Goal: Use online tool/utility: Use online tool/utility

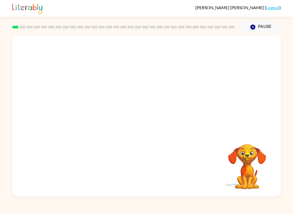
click at [15, 33] on div at bounding box center [123, 27] width 229 height 19
click at [288, 161] on div "Your browser must support playing .mp4 files to use Literably. Please try using…" at bounding box center [146, 114] width 293 height 163
click at [164, 123] on div at bounding box center [146, 116] width 268 height 161
click at [138, 126] on button "button" at bounding box center [146, 119] width 35 height 20
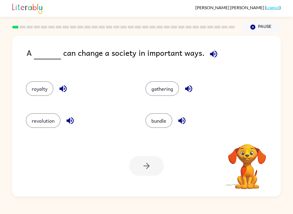
click at [33, 121] on button "revolution" at bounding box center [43, 120] width 35 height 15
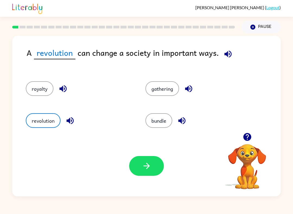
click at [155, 167] on button "button" at bounding box center [146, 166] width 35 height 20
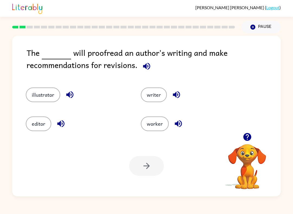
click at [32, 129] on button "editor" at bounding box center [38, 124] width 25 height 15
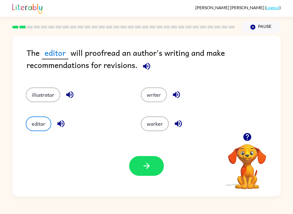
click at [152, 167] on button "button" at bounding box center [146, 166] width 35 height 20
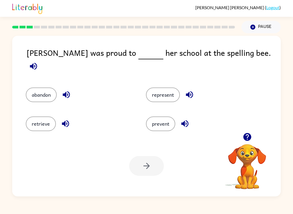
click at [172, 94] on button "represent" at bounding box center [163, 95] width 34 height 15
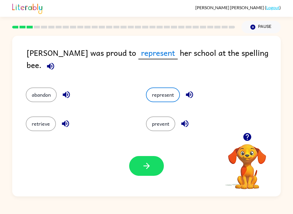
click at [150, 170] on icon "button" at bounding box center [146, 165] width 9 height 9
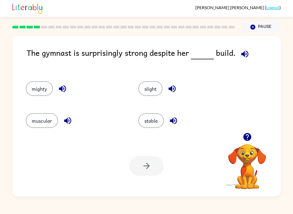
click at [36, 127] on button "muscular" at bounding box center [42, 120] width 32 height 15
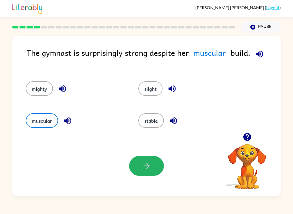
click at [146, 172] on button "button" at bounding box center [146, 166] width 35 height 20
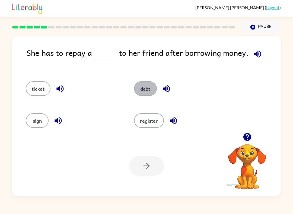
click at [140, 87] on button "debt" at bounding box center [145, 88] width 23 height 15
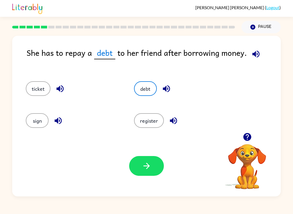
click at [150, 167] on icon "button" at bounding box center [146, 165] width 9 height 9
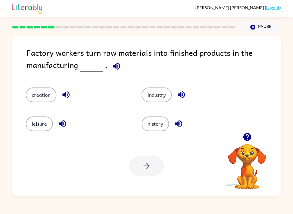
click at [36, 98] on button "creation" at bounding box center [41, 95] width 31 height 15
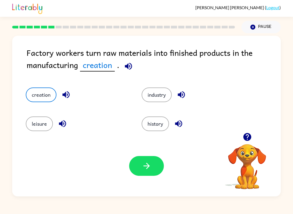
click at [162, 100] on button "industry" at bounding box center [157, 95] width 30 height 15
click at [154, 168] on button "button" at bounding box center [146, 166] width 35 height 20
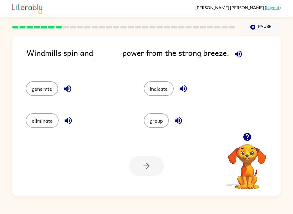
click at [53, 92] on button "generate" at bounding box center [42, 88] width 32 height 15
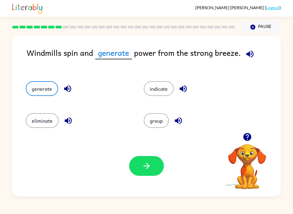
click at [151, 170] on button "button" at bounding box center [146, 166] width 35 height 20
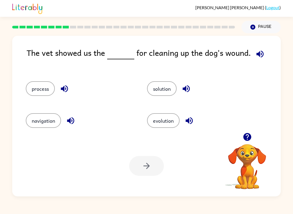
click at [42, 84] on button "process" at bounding box center [40, 88] width 29 height 15
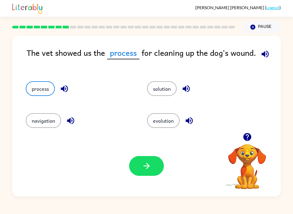
click at [136, 175] on button "button" at bounding box center [146, 166] width 35 height 20
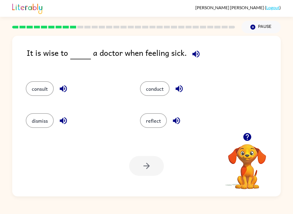
click at [42, 83] on button "consult" at bounding box center [40, 88] width 28 height 15
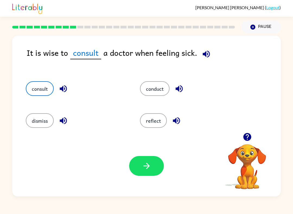
click at [145, 171] on button "button" at bounding box center [146, 166] width 35 height 20
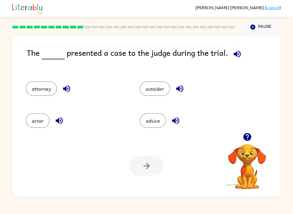
click at [50, 92] on button "attorney" at bounding box center [41, 88] width 31 height 15
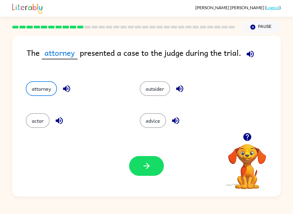
click at [156, 91] on button "outsider" at bounding box center [155, 88] width 30 height 15
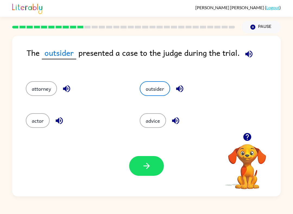
click at [146, 156] on button "button" at bounding box center [146, 166] width 35 height 20
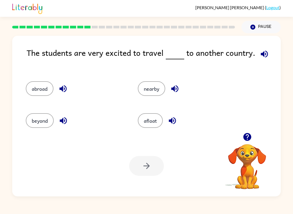
click at [34, 122] on button "beyond" at bounding box center [40, 120] width 28 height 15
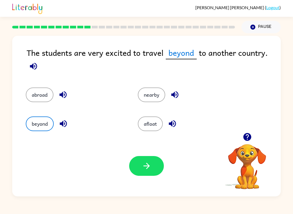
click at [149, 168] on icon "button" at bounding box center [146, 165] width 9 height 9
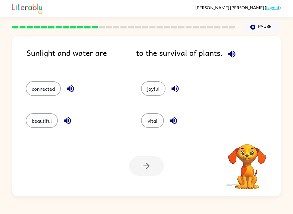
click at [158, 125] on button "vital" at bounding box center [152, 120] width 23 height 15
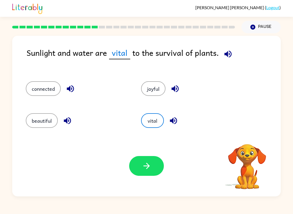
click at [141, 164] on button "button" at bounding box center [146, 166] width 35 height 20
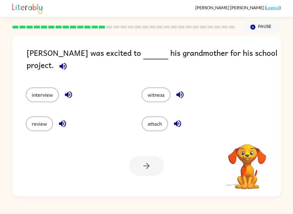
click at [46, 88] on button "interview" at bounding box center [42, 95] width 33 height 15
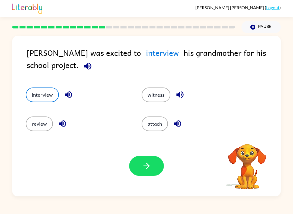
click at [146, 169] on icon "button" at bounding box center [146, 166] width 6 height 6
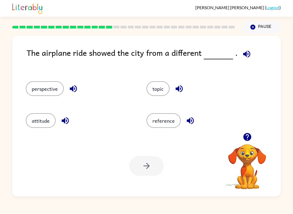
click at [40, 85] on button "perspective" at bounding box center [45, 88] width 38 height 15
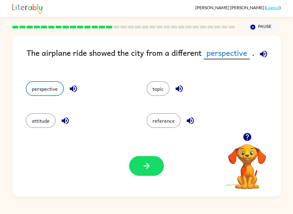
click at [149, 174] on button "button" at bounding box center [146, 166] width 35 height 20
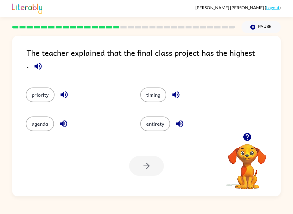
click at [36, 97] on button "priority" at bounding box center [40, 95] width 29 height 15
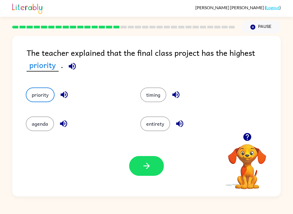
click at [153, 165] on button "button" at bounding box center [146, 166] width 35 height 20
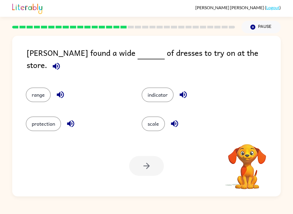
click at [40, 119] on button "protection" at bounding box center [43, 124] width 35 height 15
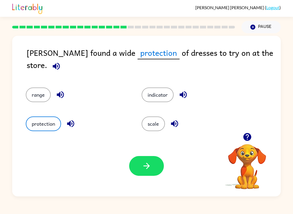
click at [38, 96] on button "range" at bounding box center [38, 95] width 25 height 15
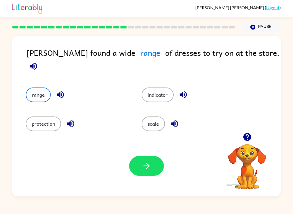
click at [159, 165] on button "button" at bounding box center [146, 166] width 35 height 20
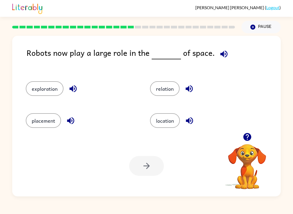
click at [50, 96] on button "exploration" at bounding box center [45, 88] width 38 height 15
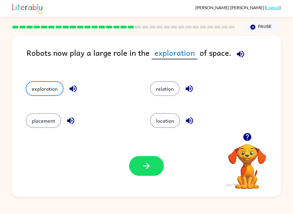
click at [138, 171] on button "button" at bounding box center [146, 166] width 35 height 20
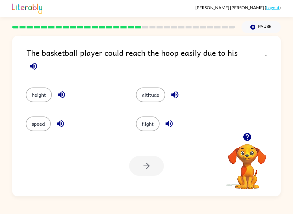
click at [37, 88] on button "height" at bounding box center [39, 95] width 26 height 15
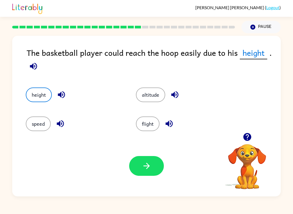
click at [135, 102] on div "altitude" at bounding box center [181, 91] width 110 height 29
click at [146, 166] on icon "button" at bounding box center [146, 165] width 9 height 9
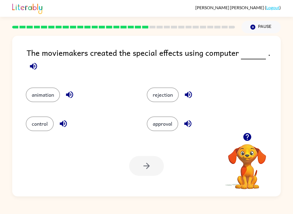
click at [49, 96] on button "animation" at bounding box center [43, 95] width 34 height 15
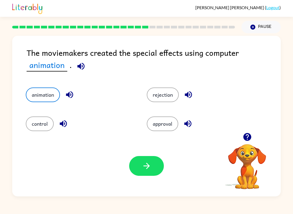
click at [148, 172] on button "button" at bounding box center [146, 166] width 35 height 20
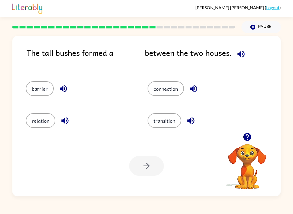
click at [40, 88] on button "barrier" at bounding box center [40, 88] width 28 height 15
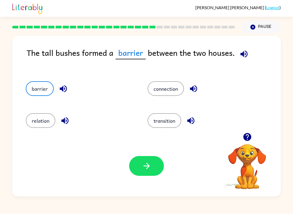
click at [147, 163] on icon "button" at bounding box center [146, 165] width 9 height 9
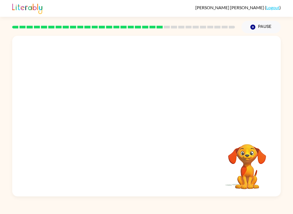
click at [87, 116] on video "Your browser must support playing .mp4 files to use Literably. Please try using…" at bounding box center [146, 84] width 268 height 97
click at [91, 115] on video "Your browser must support playing .mp4 files to use Literably. Please try using…" at bounding box center [146, 84] width 268 height 97
click at [148, 117] on icon "button" at bounding box center [146, 118] width 9 height 9
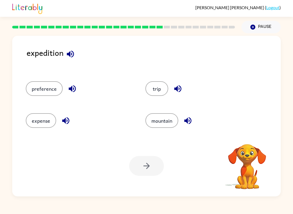
click at [159, 88] on button "trip" at bounding box center [156, 88] width 23 height 15
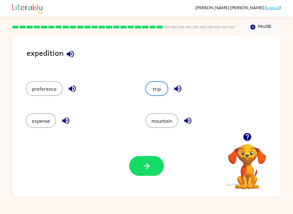
click at [154, 167] on button "button" at bounding box center [146, 166] width 35 height 20
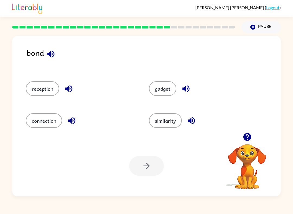
click at [50, 128] on button "connection" at bounding box center [44, 120] width 36 height 15
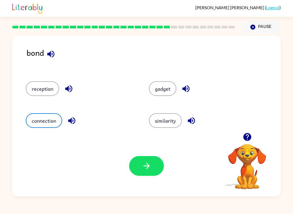
click at [163, 180] on div "Your browser must support playing .mp4 files to use Literably. Please try using…" at bounding box center [146, 166] width 268 height 61
click at [160, 172] on button "button" at bounding box center [146, 166] width 35 height 20
click at [162, 174] on div at bounding box center [146, 166] width 35 height 20
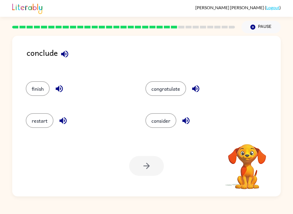
click at [43, 94] on button "finish" at bounding box center [38, 88] width 24 height 15
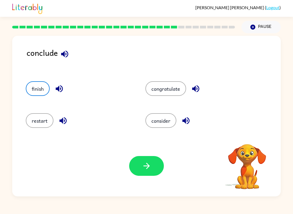
click at [152, 175] on button "button" at bounding box center [146, 166] width 35 height 20
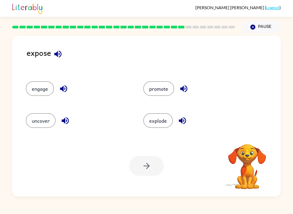
click at [34, 123] on button "uncover" at bounding box center [41, 120] width 30 height 15
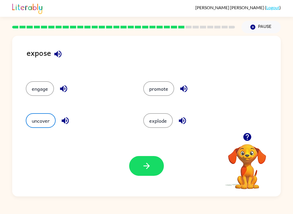
click at [156, 167] on button "button" at bounding box center [146, 166] width 35 height 20
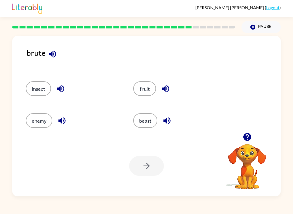
click at [146, 124] on button "beast" at bounding box center [145, 120] width 24 height 15
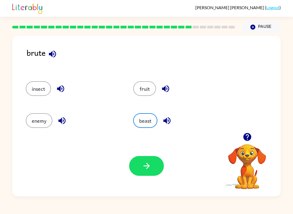
click at [146, 160] on button "button" at bounding box center [146, 166] width 35 height 20
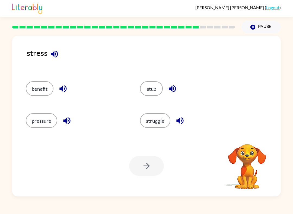
click at [44, 119] on button "pressure" at bounding box center [41, 120] width 31 height 15
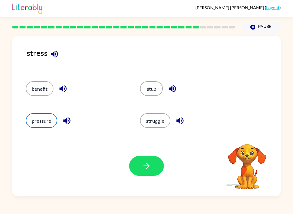
click at [137, 167] on button "button" at bounding box center [146, 166] width 35 height 20
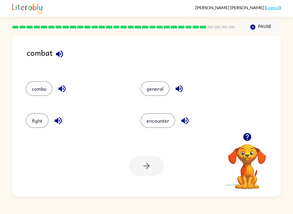
click at [39, 123] on button "fight" at bounding box center [37, 120] width 23 height 15
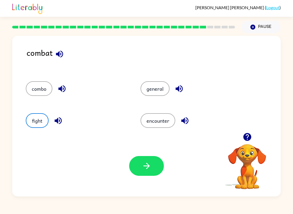
click at [159, 164] on button "button" at bounding box center [146, 166] width 35 height 20
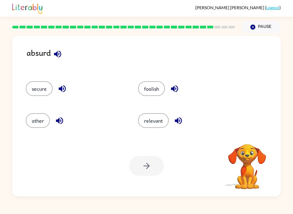
click at [151, 84] on button "foolish" at bounding box center [151, 88] width 27 height 15
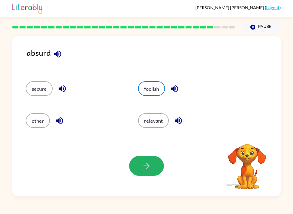
click at [144, 157] on button "button" at bounding box center [146, 166] width 35 height 20
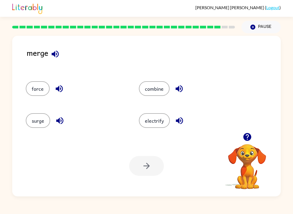
click at [163, 93] on button "combine" at bounding box center [154, 88] width 31 height 15
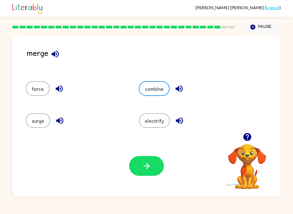
click at [155, 156] on div "Your browser must support playing .mp4 files to use Literably. Please try using…" at bounding box center [146, 166] width 268 height 61
click at [153, 169] on button "button" at bounding box center [146, 166] width 35 height 20
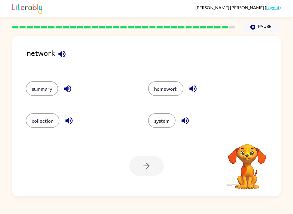
click at [164, 88] on button "homework" at bounding box center [165, 88] width 35 height 15
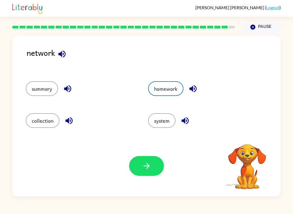
click at [164, 88] on button "homework" at bounding box center [165, 88] width 35 height 15
click at [152, 163] on button "button" at bounding box center [146, 166] width 35 height 20
